Goal: Information Seeking & Learning: Learn about a topic

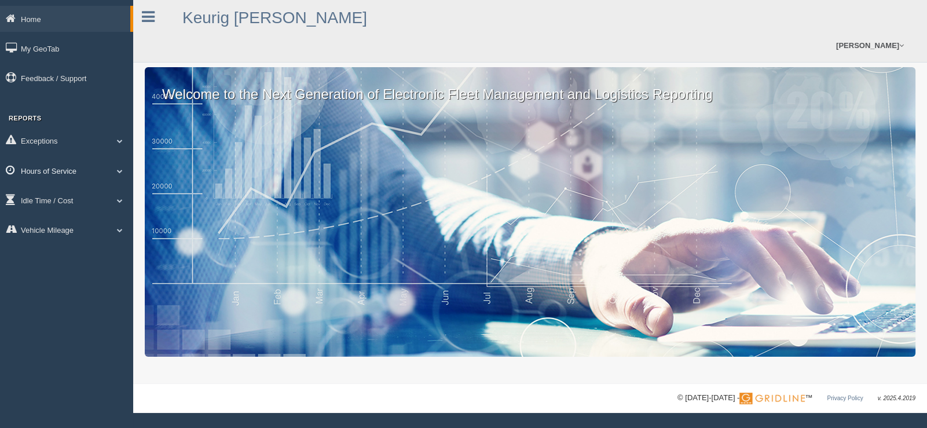
click at [119, 171] on span at bounding box center [119, 171] width 15 height 6
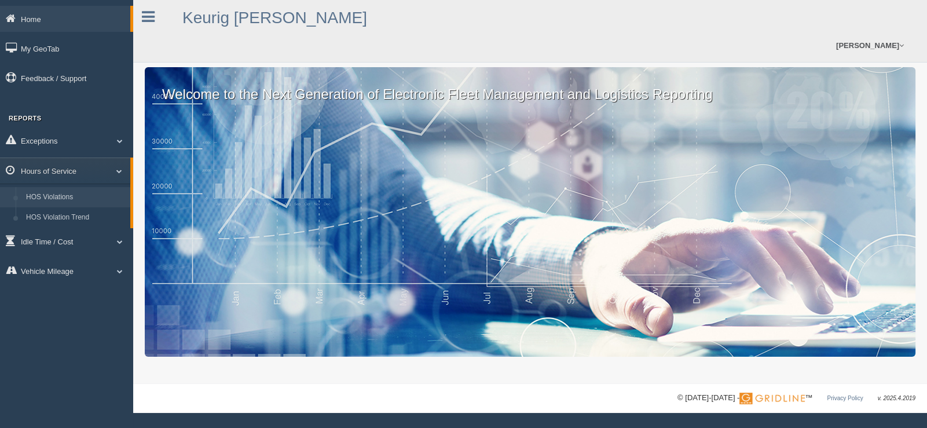
click at [51, 199] on link "HOS Violations" at bounding box center [75, 197] width 109 height 21
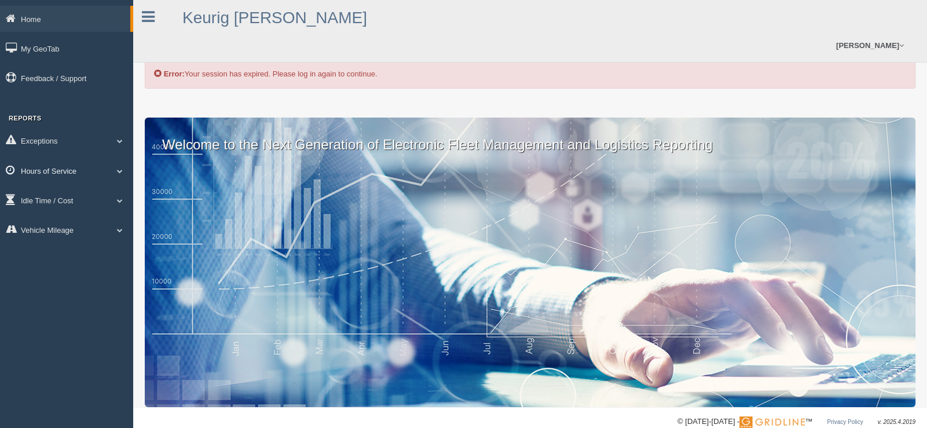
click at [51, 167] on link "Hours of Service" at bounding box center [66, 170] width 133 height 26
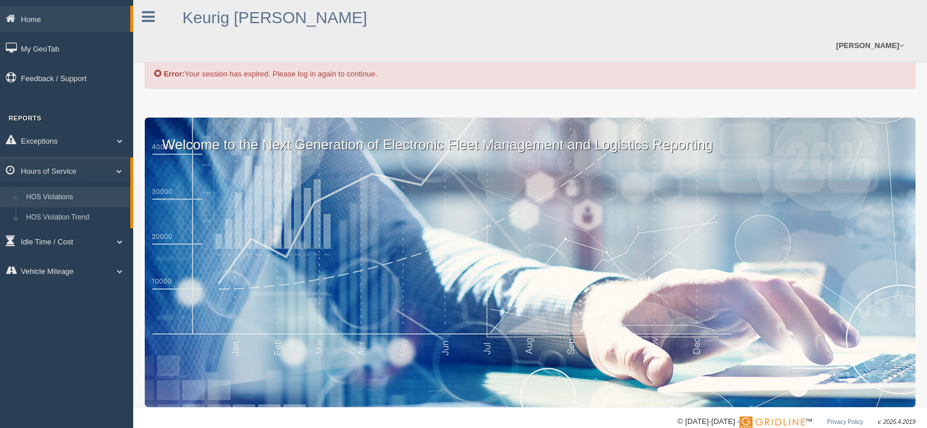
click at [56, 202] on link "HOS Violations" at bounding box center [75, 197] width 109 height 21
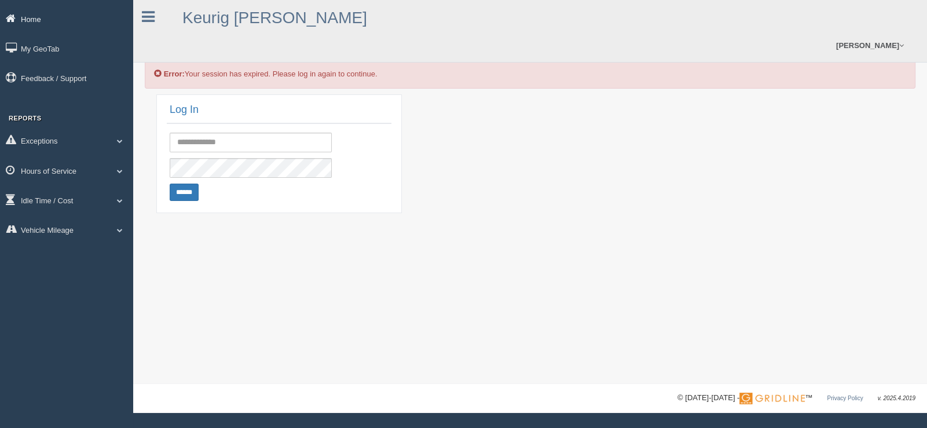
click at [24, 17] on link "Home" at bounding box center [66, 19] width 133 height 26
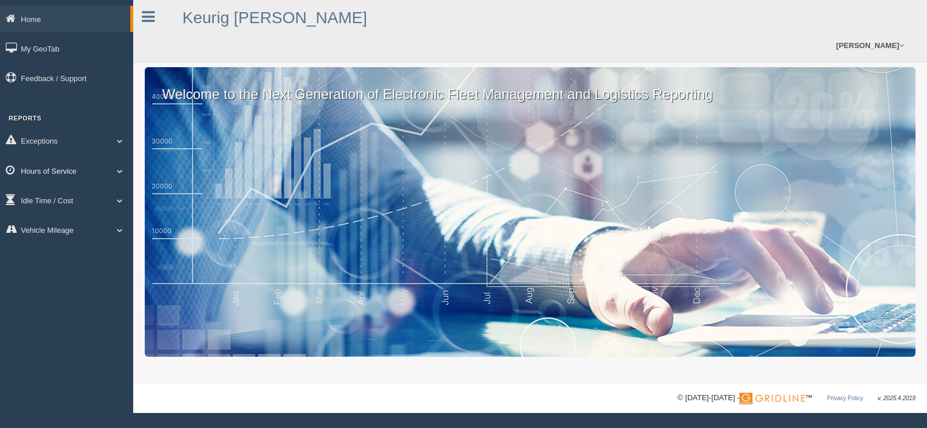
click at [87, 168] on link "Hours of Service" at bounding box center [66, 170] width 133 height 26
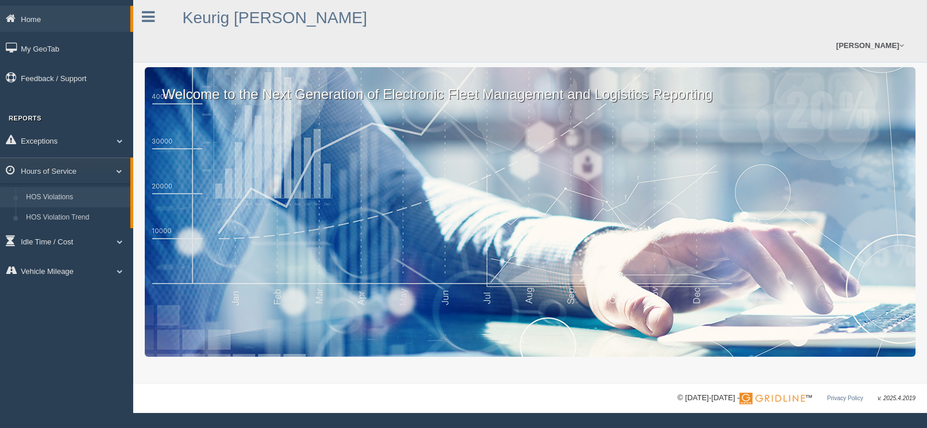
click at [85, 202] on link "HOS Violations" at bounding box center [75, 197] width 109 height 21
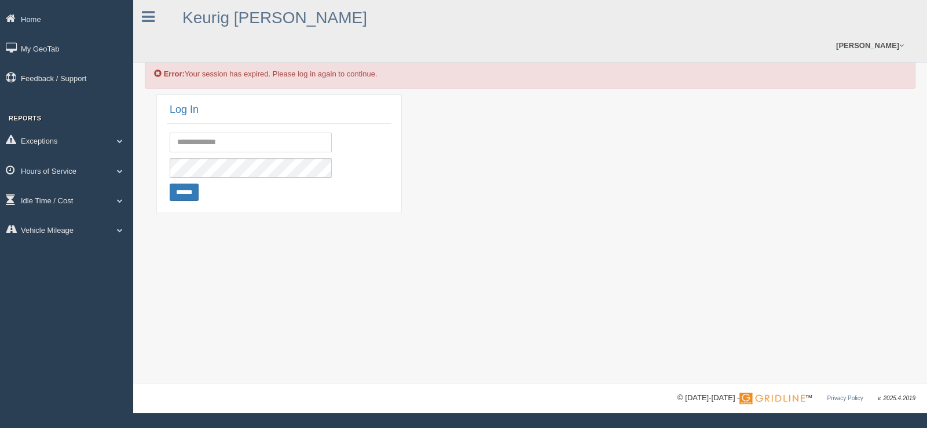
click at [268, 133] on input "text" at bounding box center [251, 143] width 162 height 20
type input "**********"
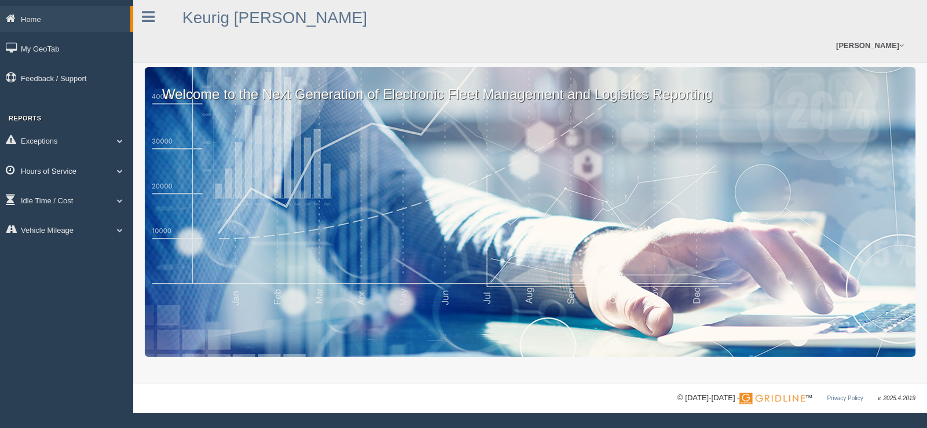
click at [119, 171] on span at bounding box center [119, 171] width 15 height 6
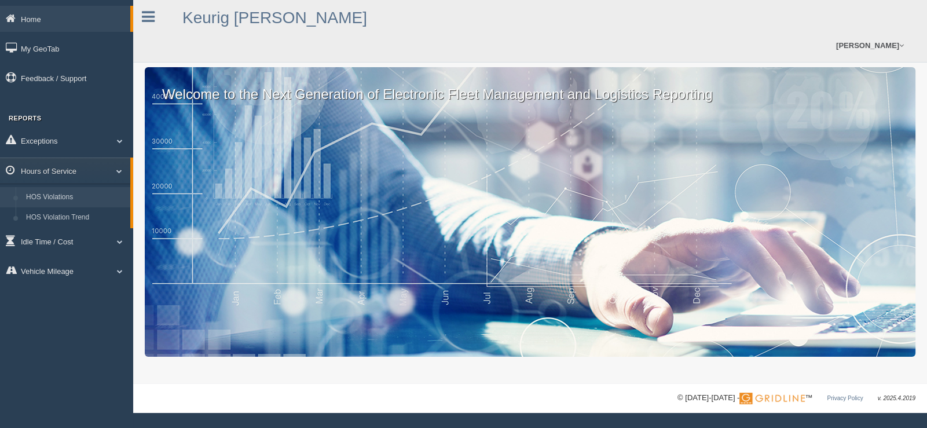
click at [68, 200] on link "HOS Violations" at bounding box center [75, 197] width 109 height 21
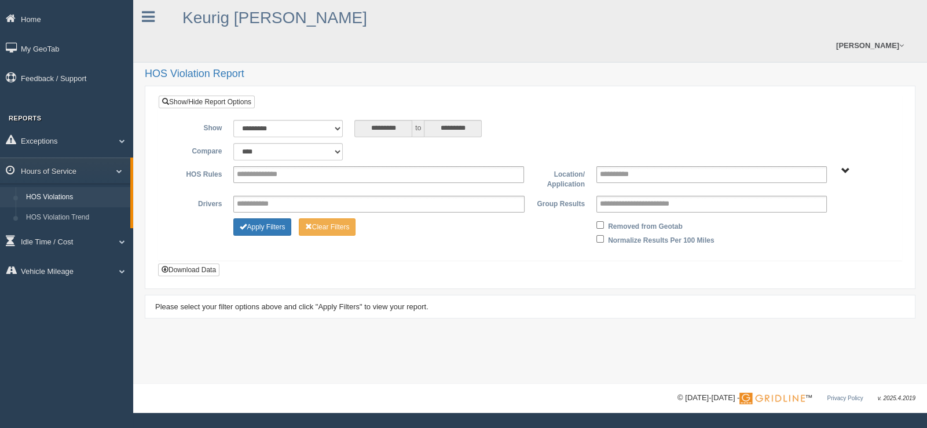
click at [848, 167] on span "Plains - OTR" at bounding box center [845, 171] width 9 height 9
click at [807, 206] on button "Plains - OTR" at bounding box center [805, 212] width 54 height 13
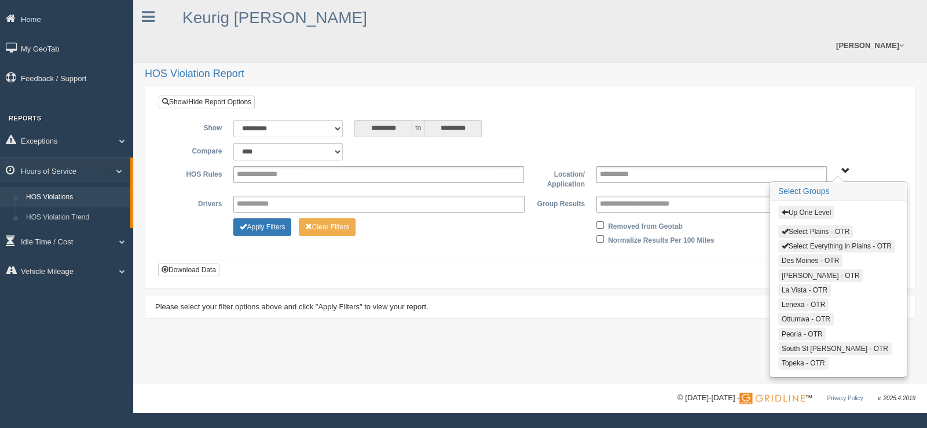
click at [818, 240] on button "Select Everything in Plains - OTR" at bounding box center [836, 246] width 117 height 13
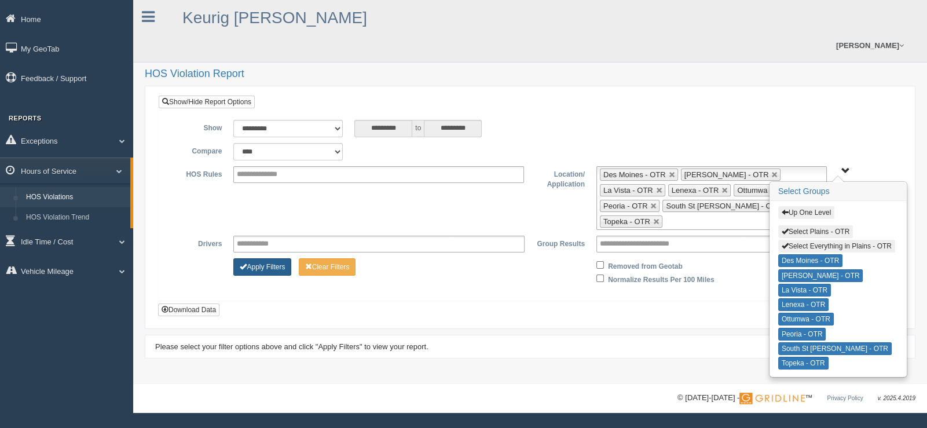
click at [266, 258] on button "Apply Filters" at bounding box center [262, 266] width 58 height 17
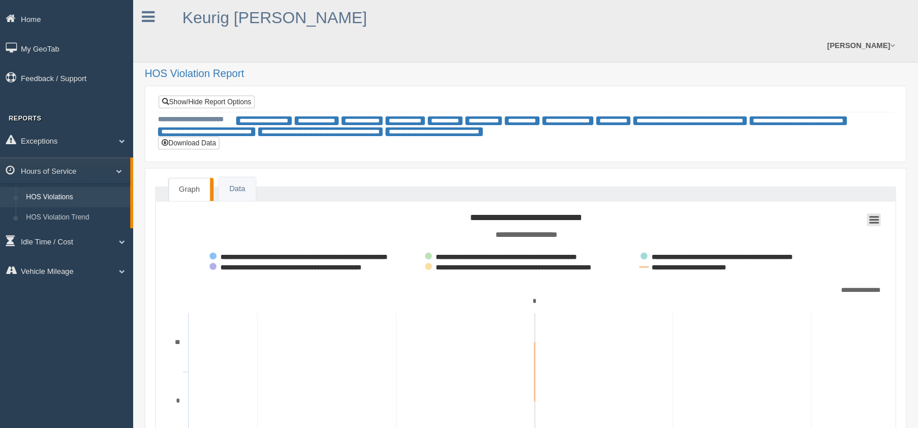
click at [874, 216] on icon at bounding box center [874, 219] width 8 height 6
